Goal: Information Seeking & Learning: Compare options

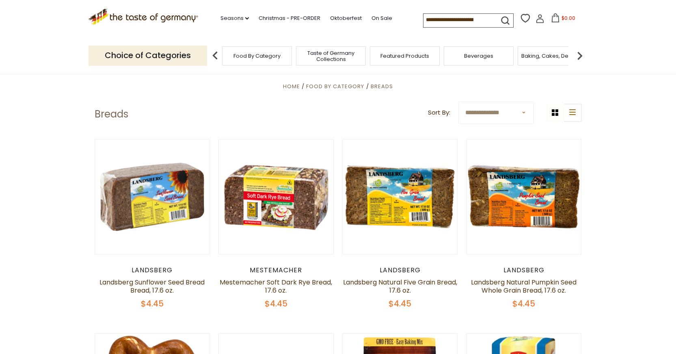
scroll to position [206, 0]
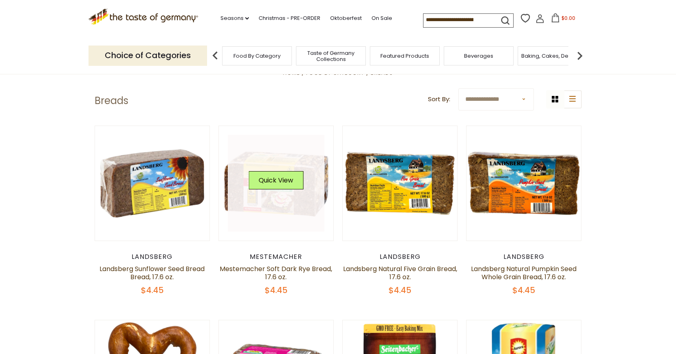
click at [279, 202] on link at bounding box center [276, 183] width 97 height 97
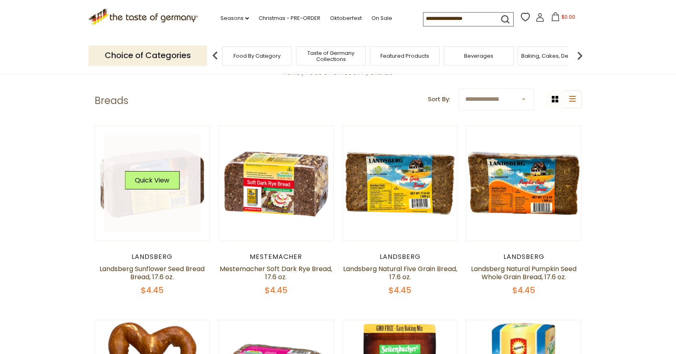
scroll to position [206, 0]
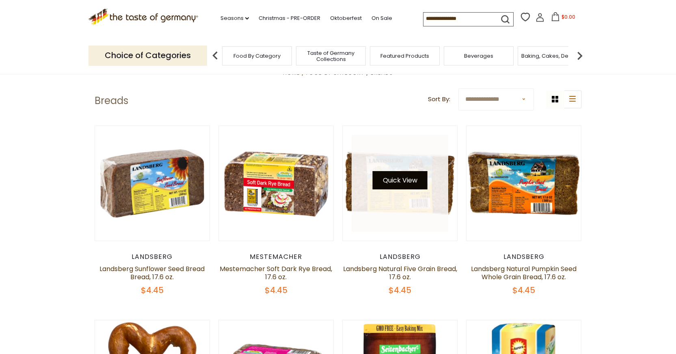
click at [392, 187] on button "Quick View" at bounding box center [400, 180] width 55 height 18
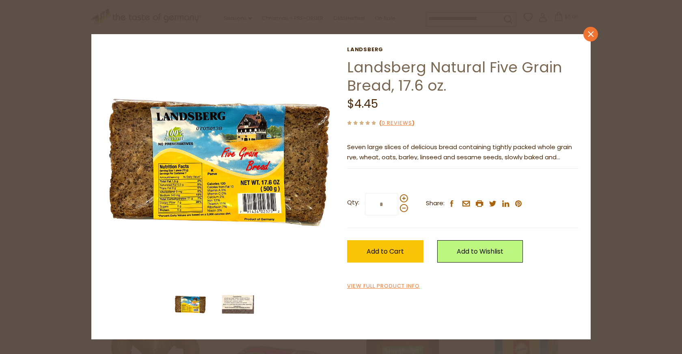
click at [593, 35] on icon "close" at bounding box center [591, 34] width 6 height 6
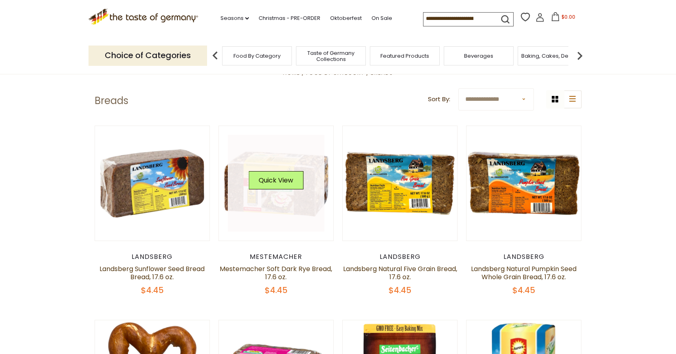
click at [272, 197] on link at bounding box center [276, 183] width 97 height 97
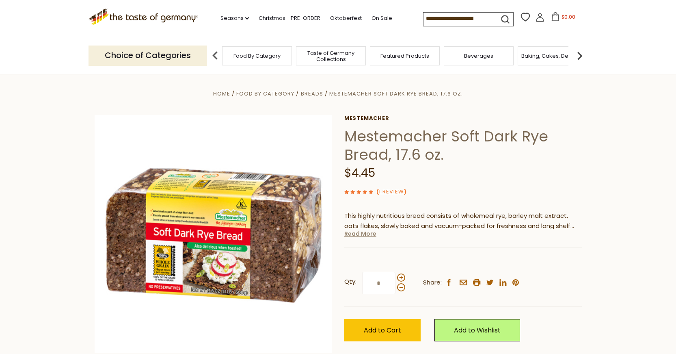
click at [359, 237] on link "Read More" at bounding box center [360, 233] width 32 height 8
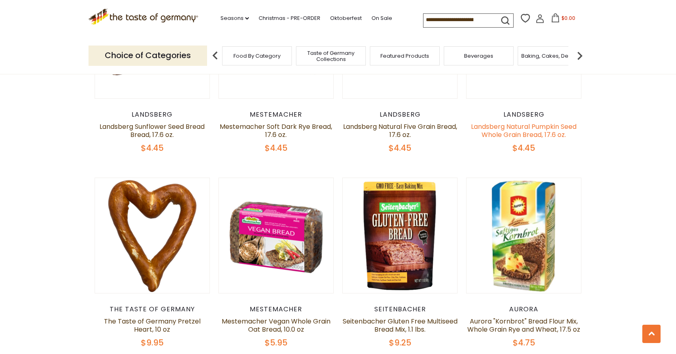
scroll to position [360, 0]
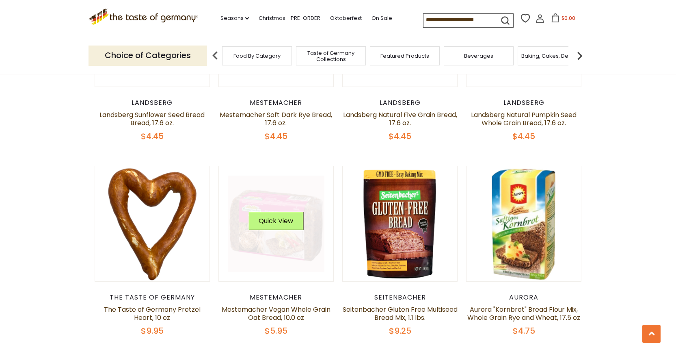
click at [273, 234] on div "Quick View" at bounding box center [276, 224] width 55 height 24
click at [272, 212] on button "Quick View" at bounding box center [276, 221] width 55 height 18
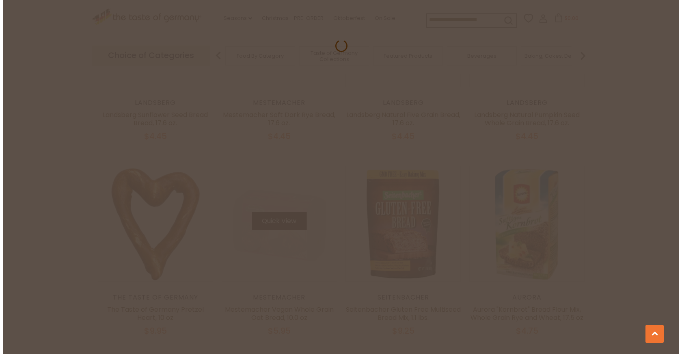
scroll to position [361, 0]
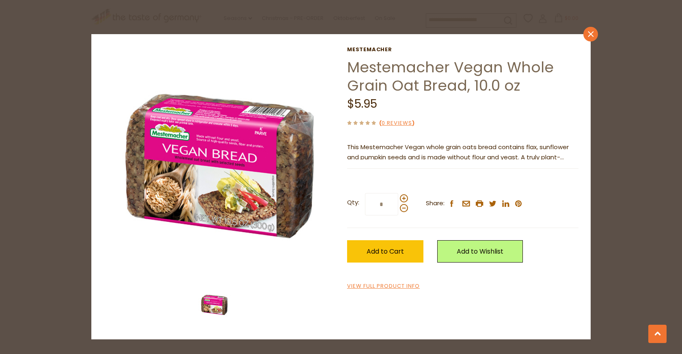
click at [592, 34] on icon "close" at bounding box center [591, 34] width 6 height 6
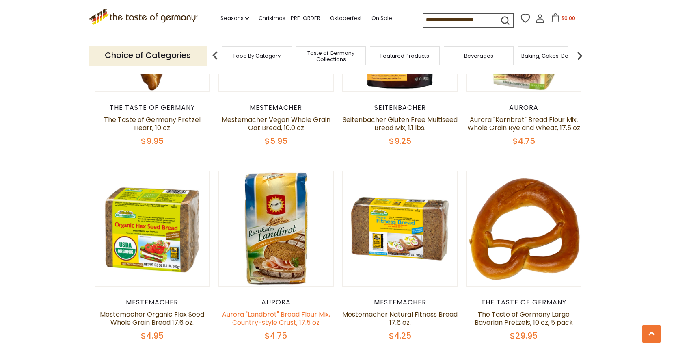
scroll to position [555, 0]
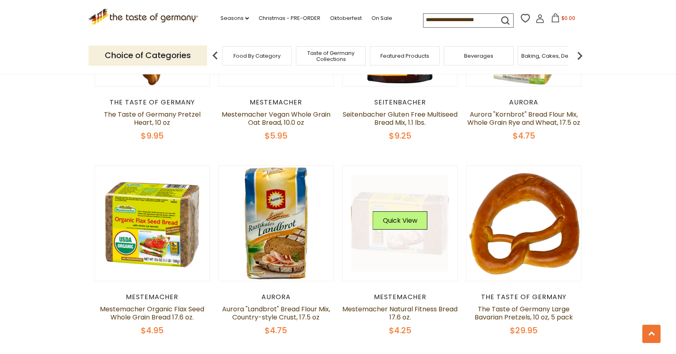
click at [395, 242] on link at bounding box center [400, 223] width 97 height 97
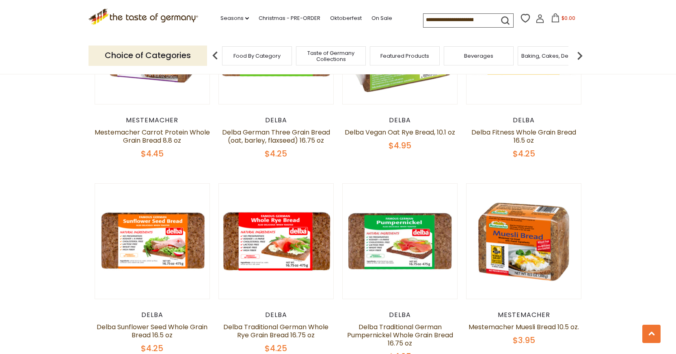
scroll to position [1130, 0]
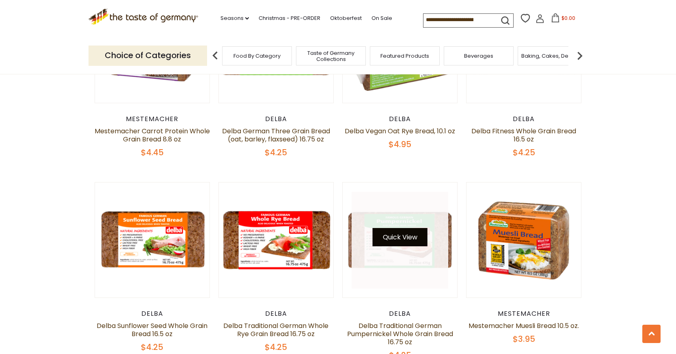
click at [395, 240] on button "Quick View" at bounding box center [400, 237] width 55 height 18
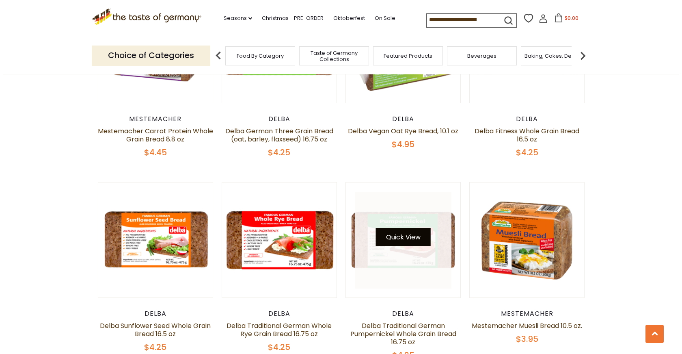
scroll to position [1131, 0]
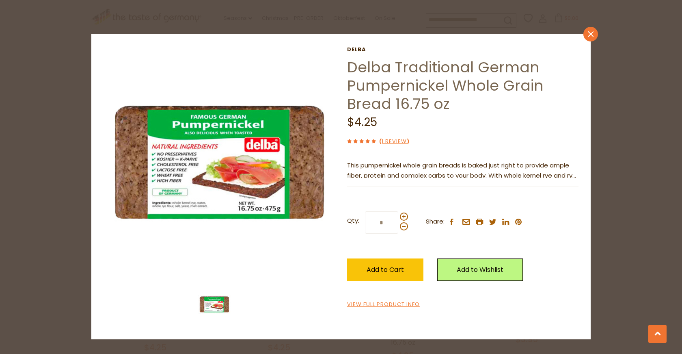
click at [591, 36] on icon "close" at bounding box center [591, 34] width 6 height 6
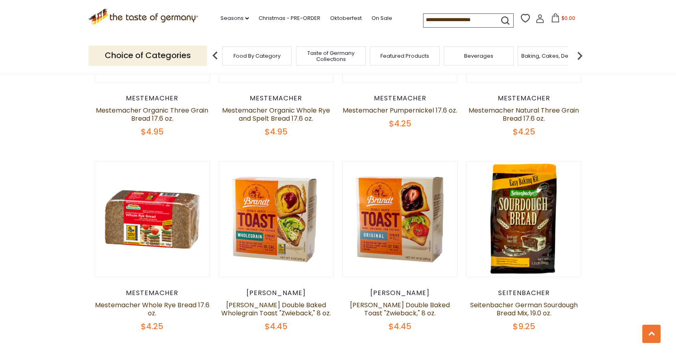
scroll to position [1548, 0]
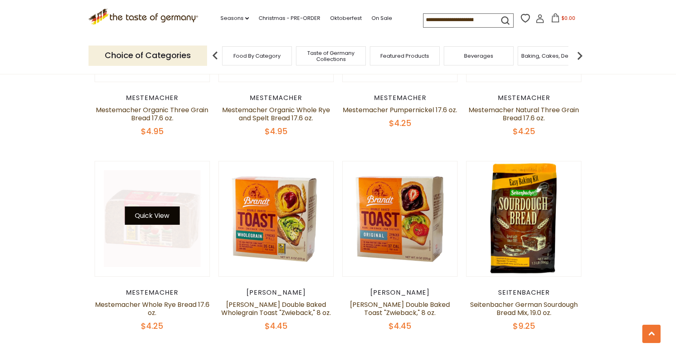
click at [171, 223] on button "Quick View" at bounding box center [152, 215] width 55 height 18
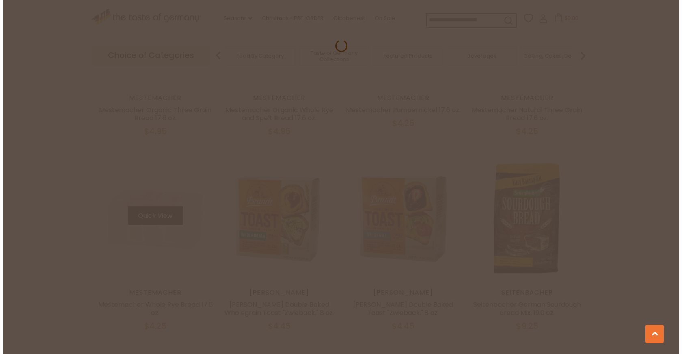
scroll to position [1549, 0]
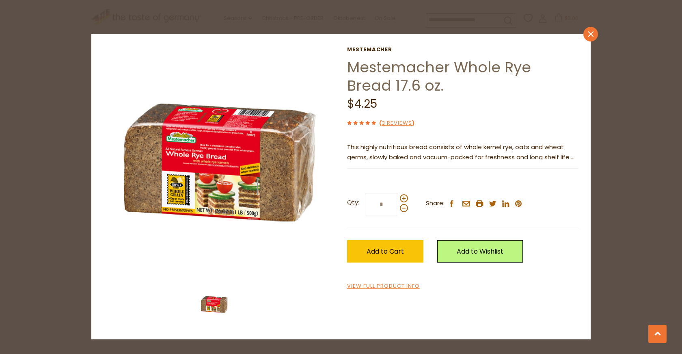
click at [592, 33] on icon at bounding box center [591, 34] width 6 height 6
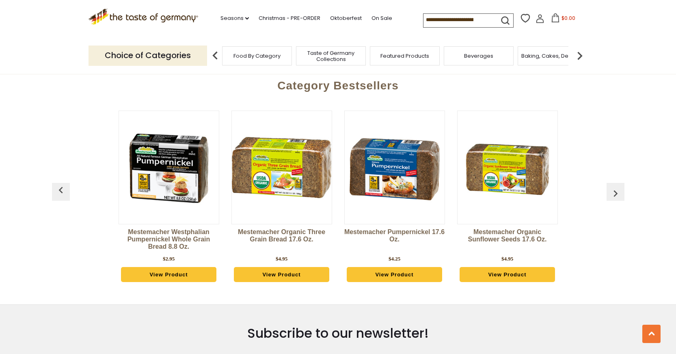
scroll to position [2140, 0]
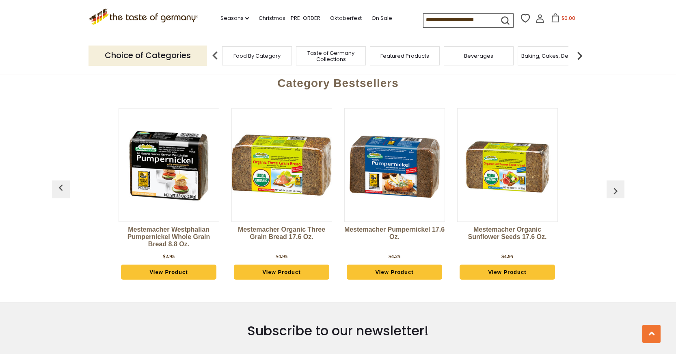
click at [617, 190] on img "button" at bounding box center [615, 190] width 13 height 13
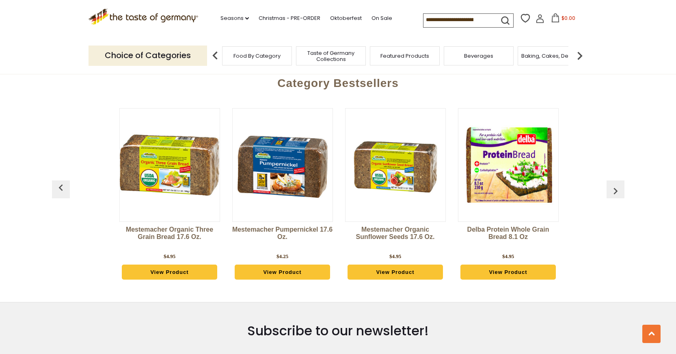
scroll to position [0, 113]
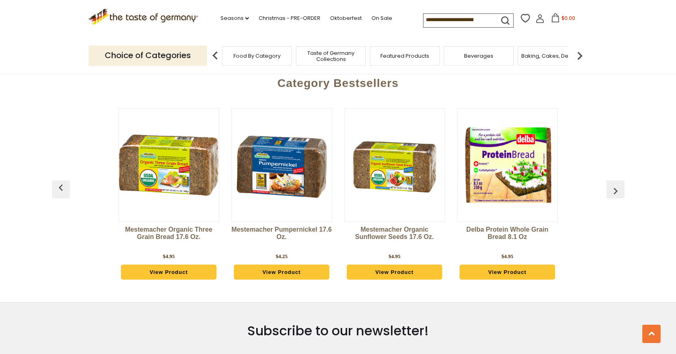
click at [618, 188] on img "button" at bounding box center [615, 190] width 13 height 13
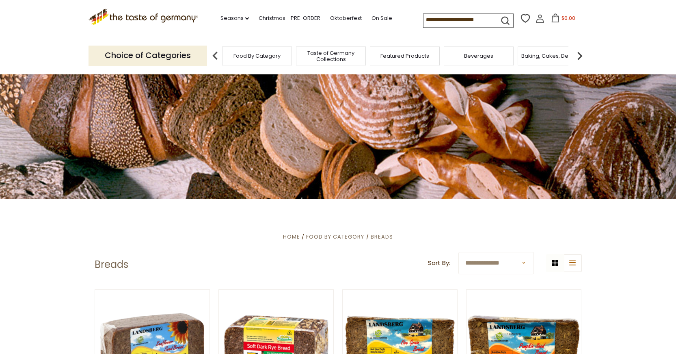
scroll to position [0, 0]
